Goal: Transaction & Acquisition: Purchase product/service

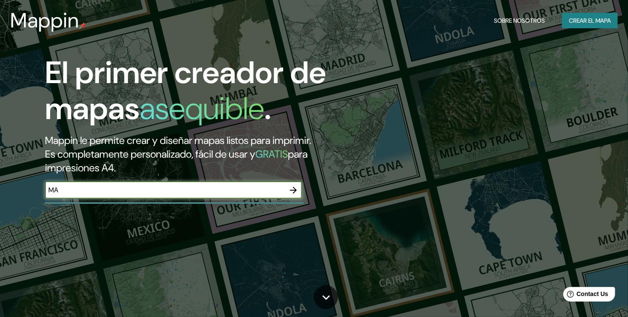
type input "MAZATLAN"
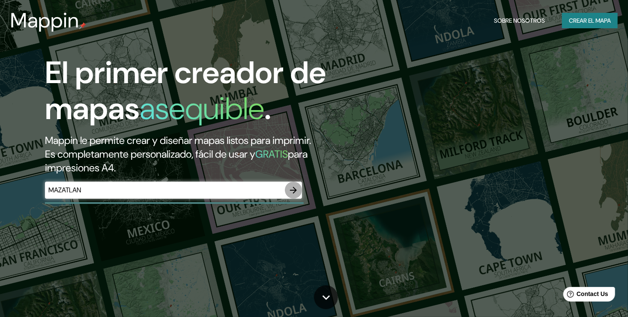
click at [296, 190] on icon "button" at bounding box center [293, 190] width 7 height 7
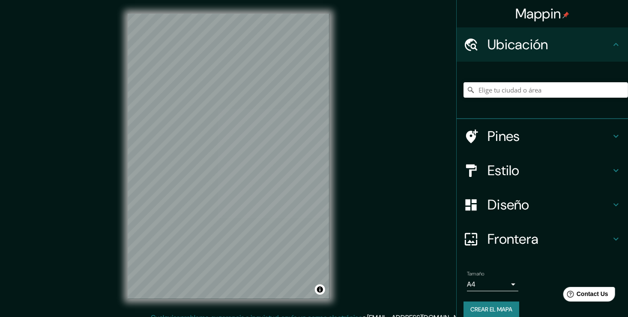
click at [338, 152] on div "© Mapbox © OpenStreetMap Improve this map" at bounding box center [228, 156] width 229 height 313
click at [496, 305] on font "Crear el mapa" at bounding box center [491, 309] width 42 height 11
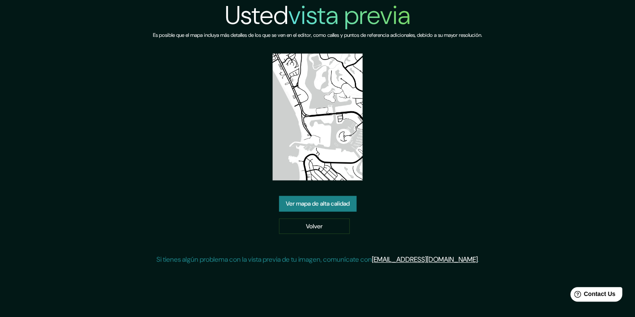
click at [353, 202] on link "Ver mapa de alta calidad" at bounding box center [318, 204] width 78 height 16
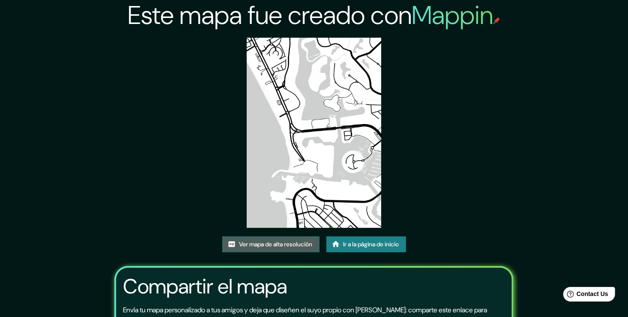
click at [289, 243] on font "Ver mapa de alta resolución" at bounding box center [275, 244] width 73 height 11
